Goal: Task Accomplishment & Management: Manage account settings

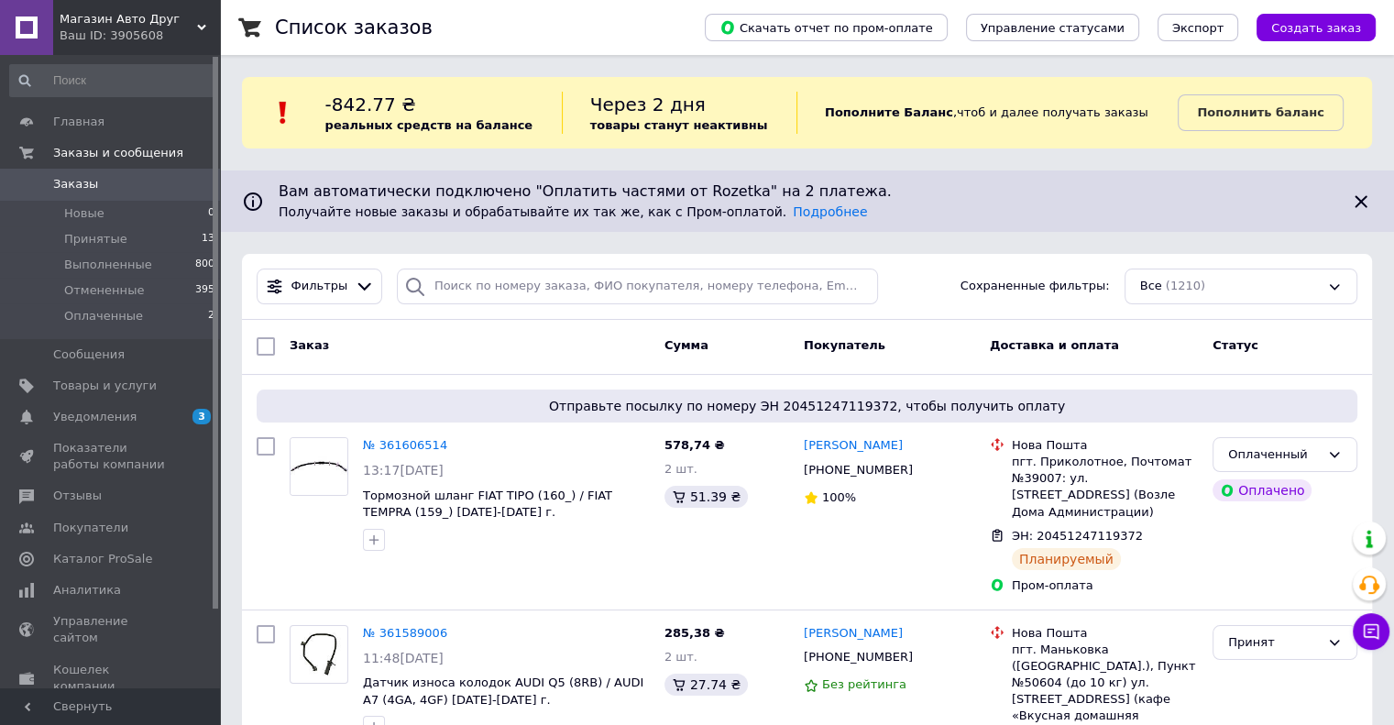
click at [53, 190] on span "Заказы" at bounding box center [75, 184] width 45 height 16
click at [69, 186] on span "Заказы" at bounding box center [75, 184] width 45 height 16
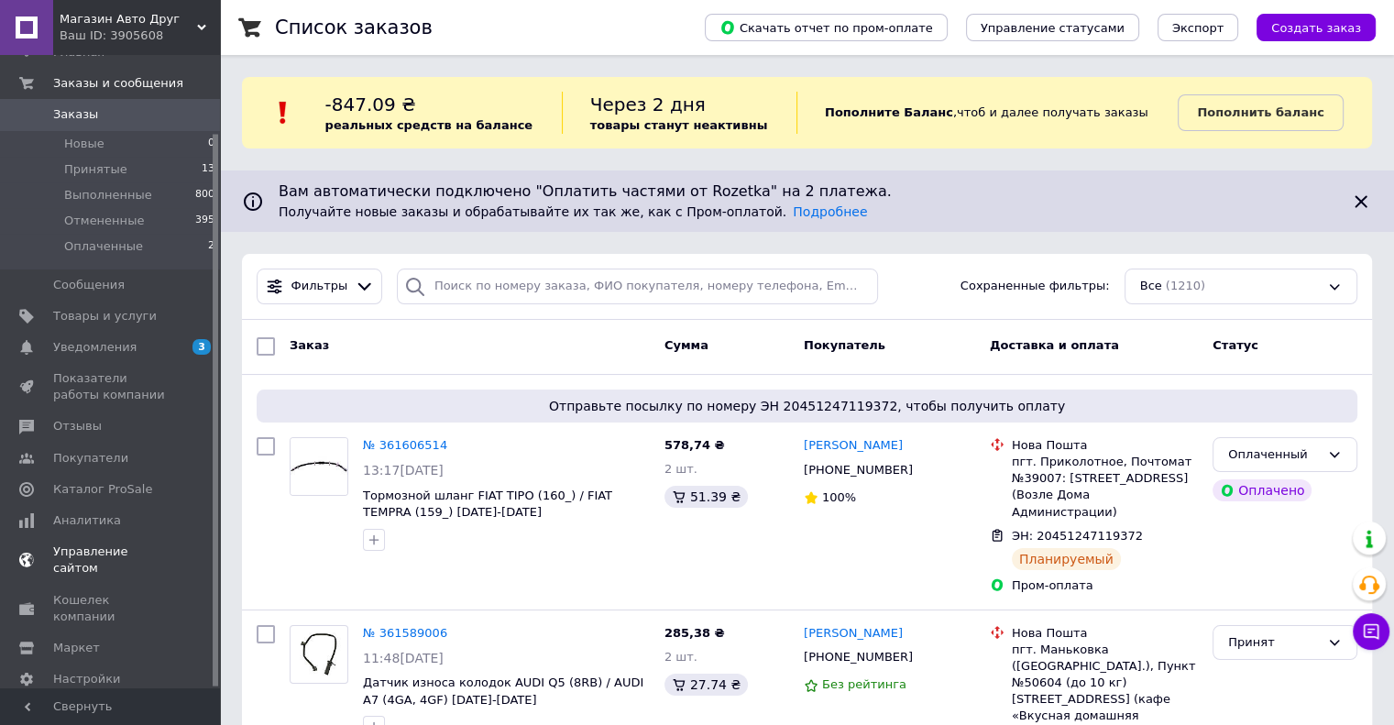
scroll to position [90, 0]
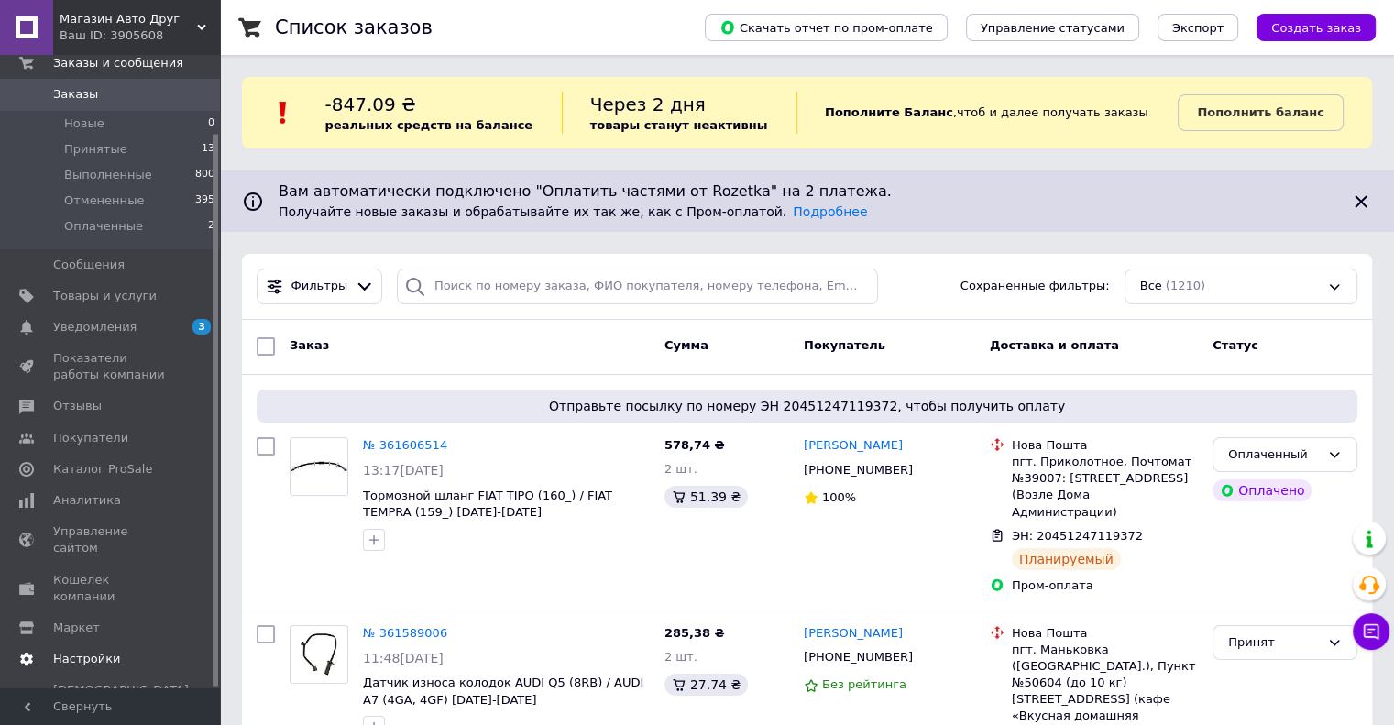
click at [106, 651] on span "Настройки" at bounding box center [86, 659] width 67 height 16
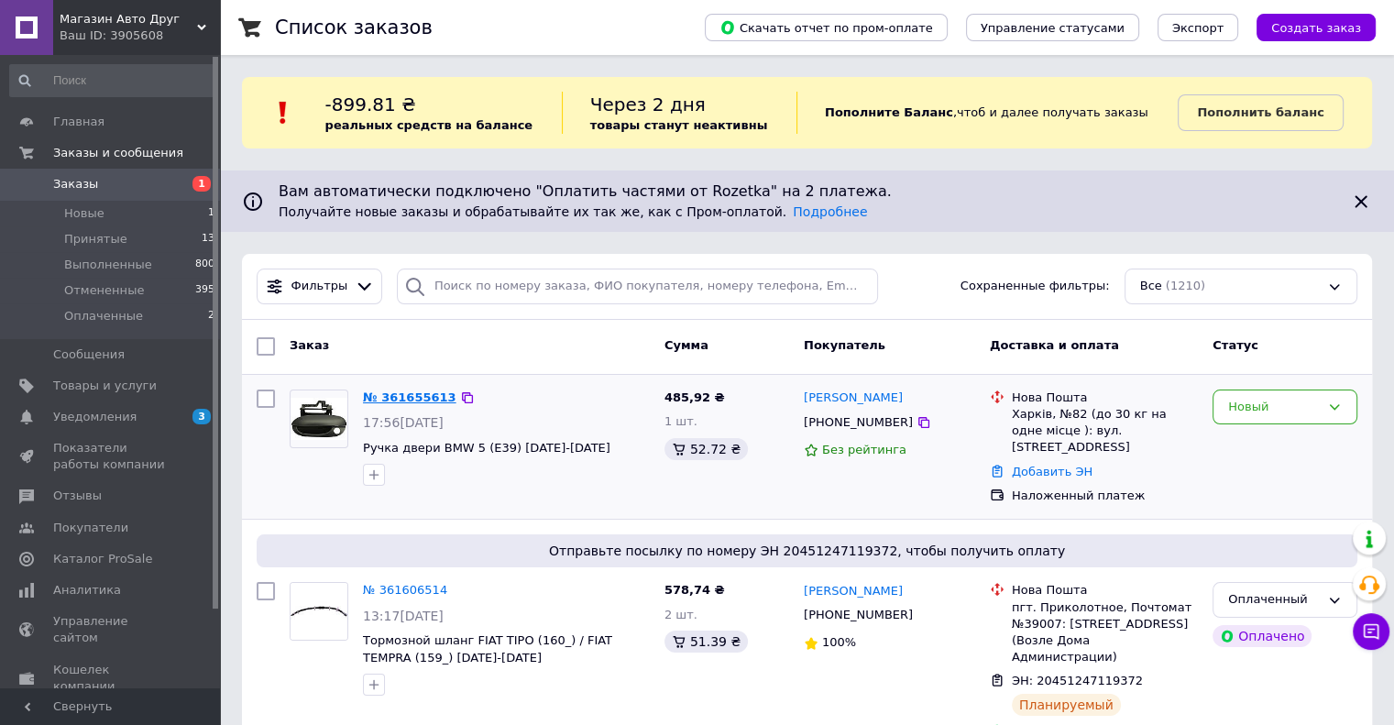
click at [393, 396] on link "№ 361655613" at bounding box center [409, 397] width 93 height 14
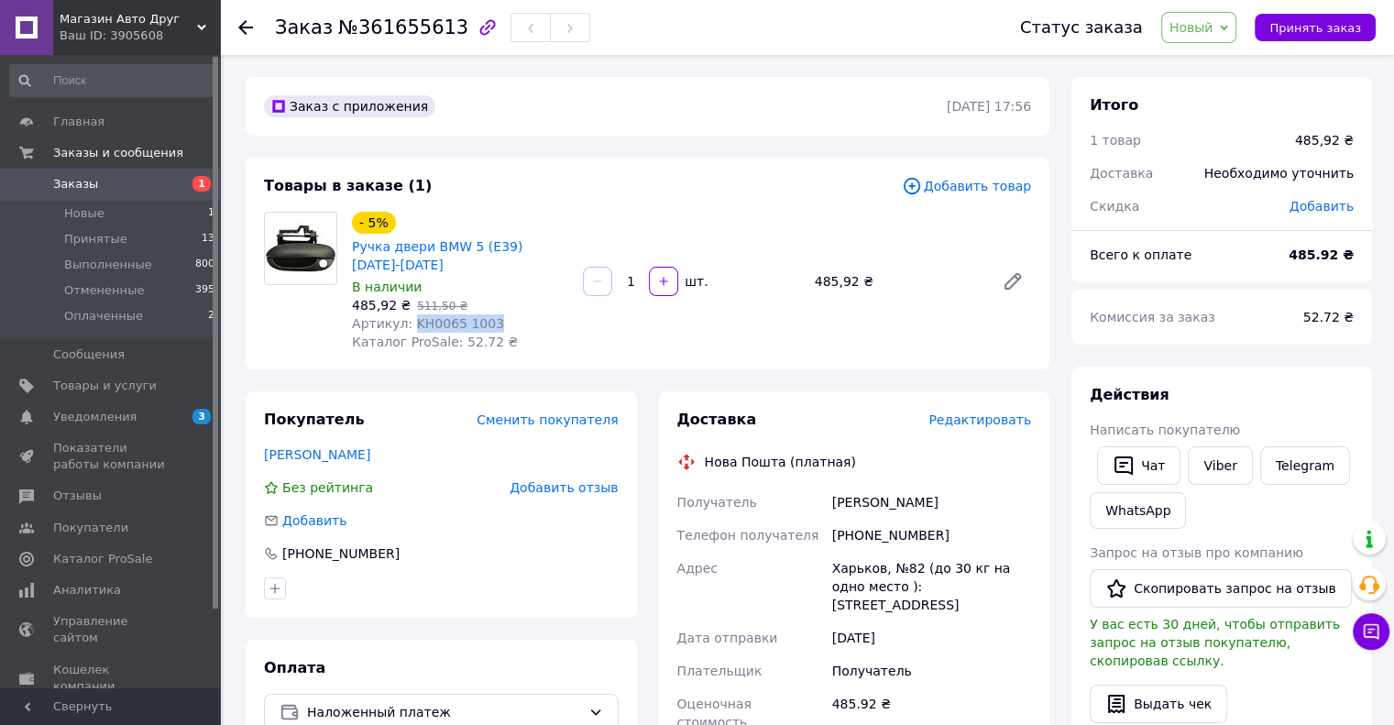
drag, startPoint x: 405, startPoint y: 329, endPoint x: 495, endPoint y: 317, distance: 90.6
click at [495, 317] on div "Артикул: KH0065 1003" at bounding box center [460, 323] width 216 height 18
copy span "KH0065 1003"
click at [77, 189] on span "Заказы" at bounding box center [75, 184] width 45 height 16
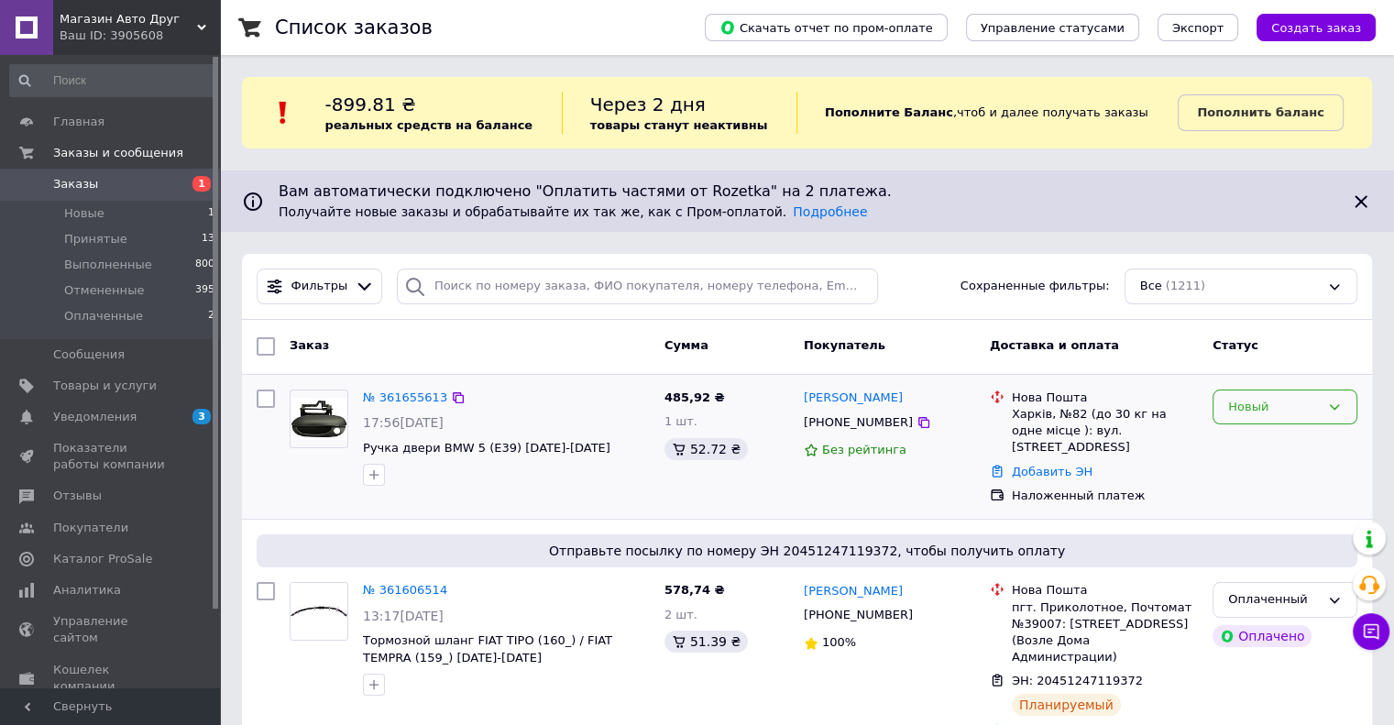
click at [1247, 417] on div "Новый" at bounding box center [1285, 408] width 145 height 36
click at [1243, 455] on li "Принят" at bounding box center [1285, 445] width 143 height 34
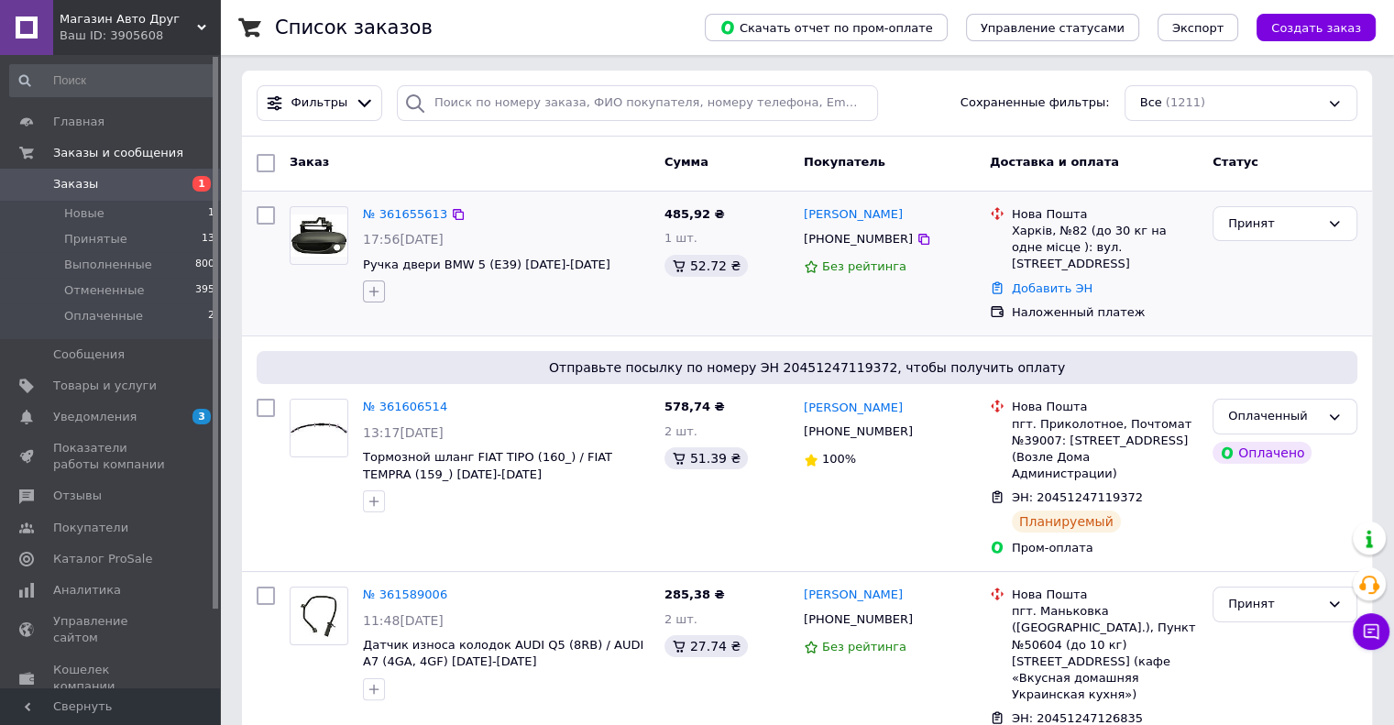
click at [374, 294] on icon "button" at bounding box center [374, 292] width 10 height 10
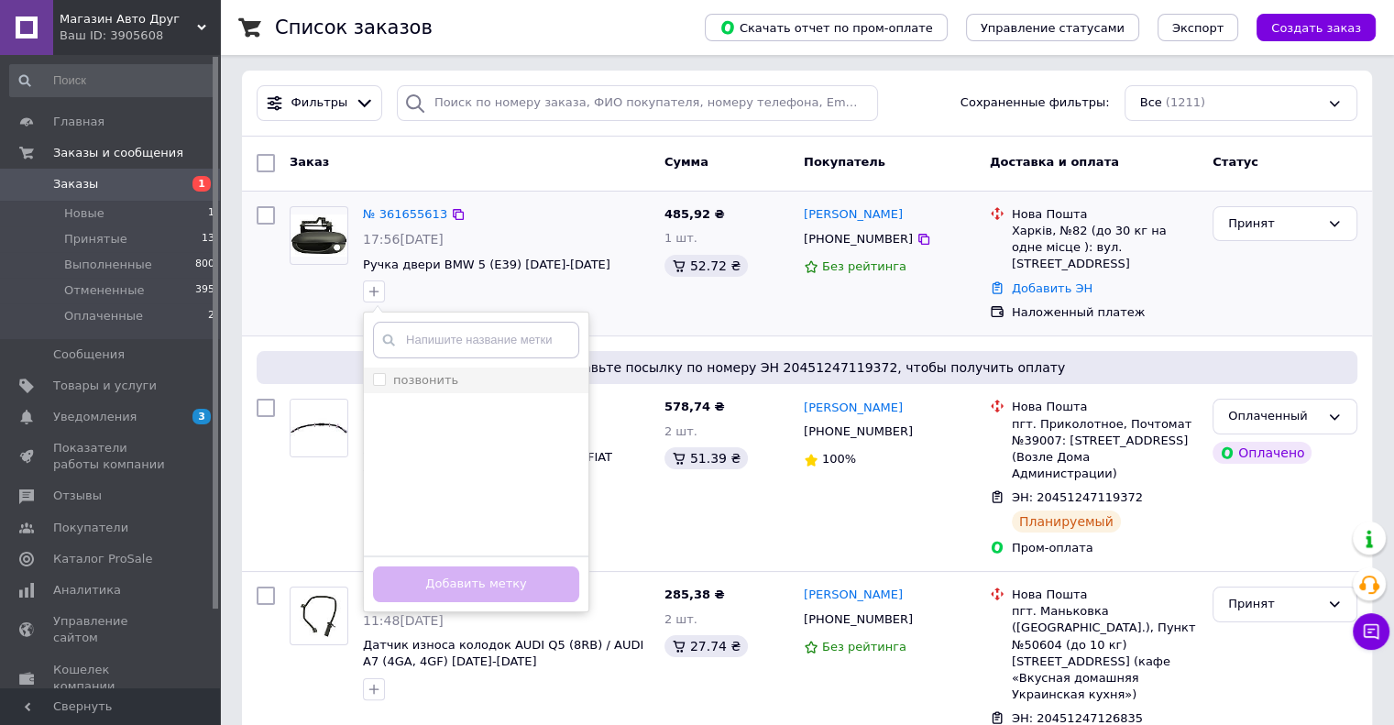
click at [381, 369] on li "позвонить" at bounding box center [476, 381] width 225 height 26
checkbox input "true"
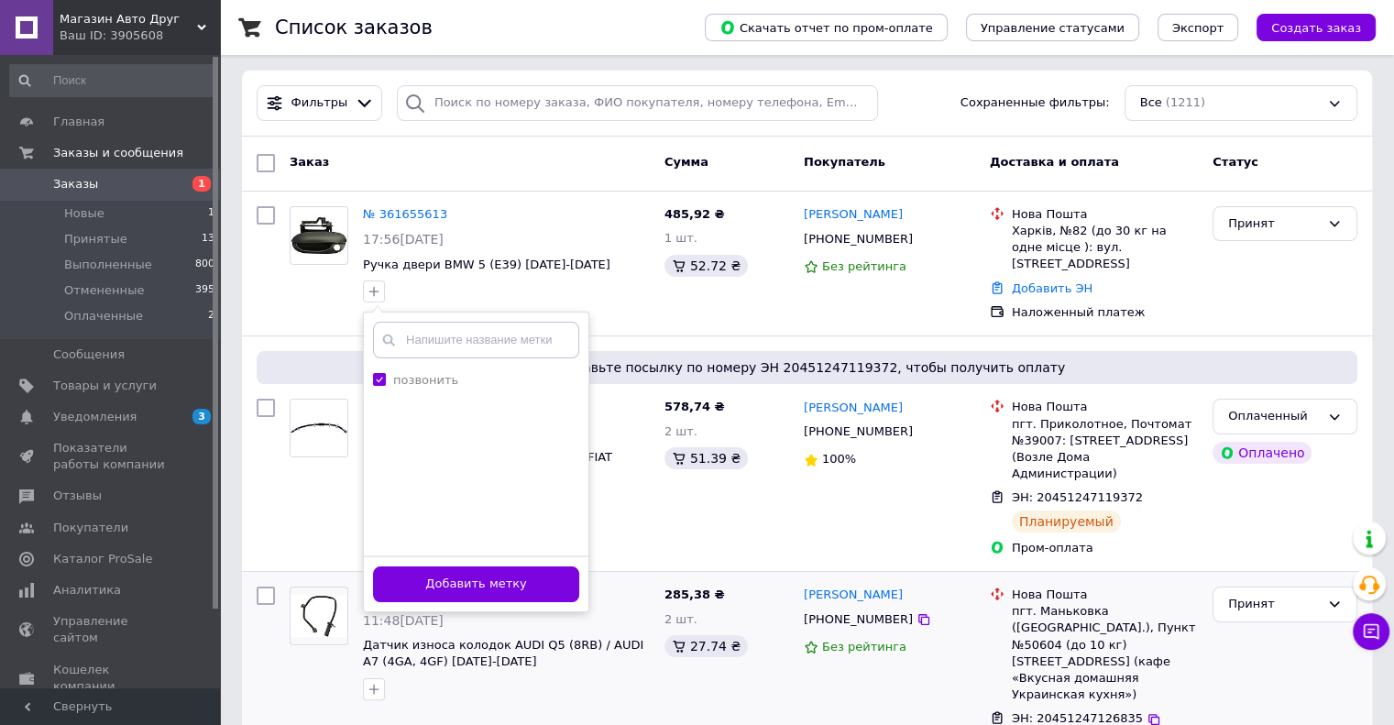
drag, startPoint x: 558, startPoint y: 580, endPoint x: 578, endPoint y: 570, distance: 22.5
click at [557, 581] on button "Добавить метку" at bounding box center [476, 584] width 206 height 36
